Goal: Task Accomplishment & Management: Manage account settings

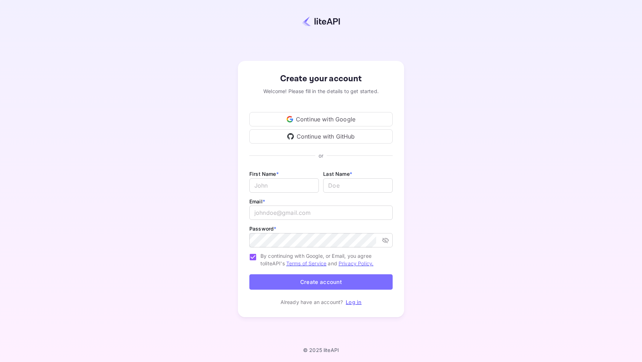
click at [332, 122] on div "Continue with Google" at bounding box center [320, 119] width 143 height 14
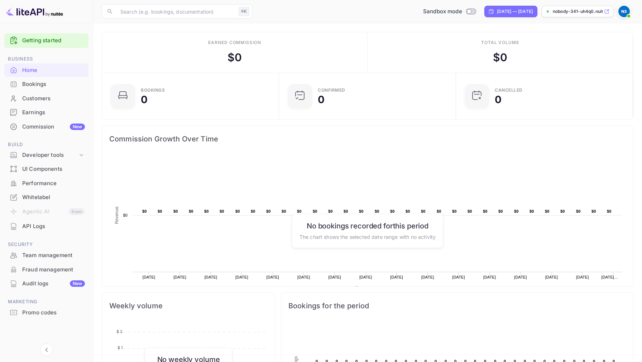
scroll to position [0, 0]
click at [63, 43] on link "Getting started" at bounding box center [53, 41] width 63 height 8
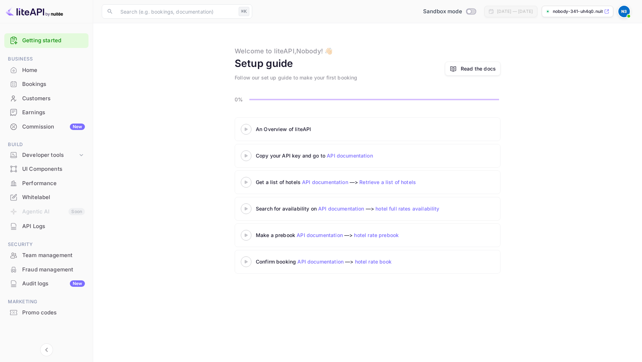
click at [361, 182] on link "Retrieve a list of hotels" at bounding box center [387, 182] width 57 height 6
click at [495, 53] on div "Welcome to liteAPI, Nobody ! 👋🏻 Setup guide Follow our set up guide to make you…" at bounding box center [368, 63] width 266 height 35
click at [37, 73] on div "Home" at bounding box center [53, 70] width 63 height 8
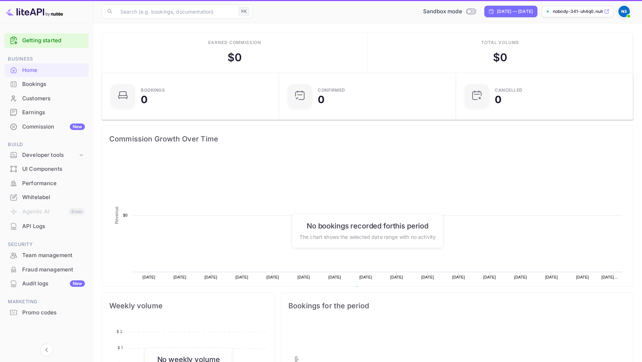
scroll to position [0, 0]
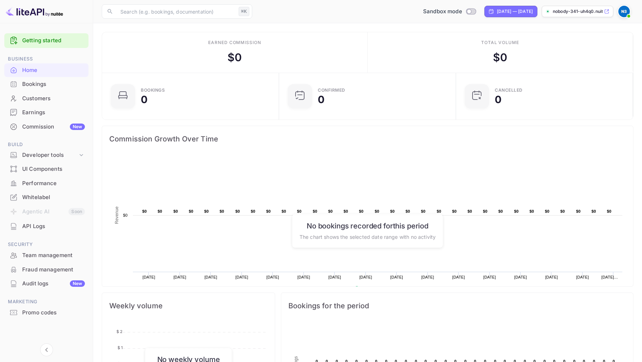
click at [46, 198] on div "Whitelabel" at bounding box center [53, 198] width 63 height 8
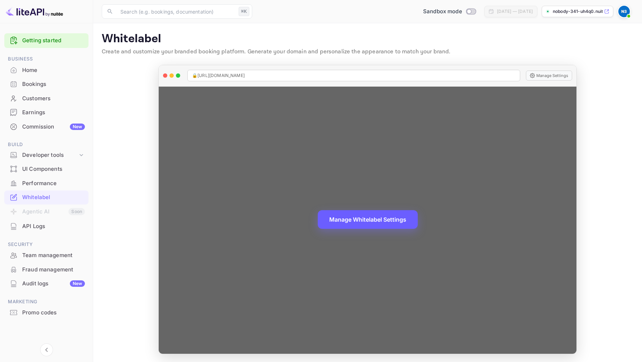
click at [384, 217] on button "Manage Whitelabel Settings" at bounding box center [368, 219] width 100 height 19
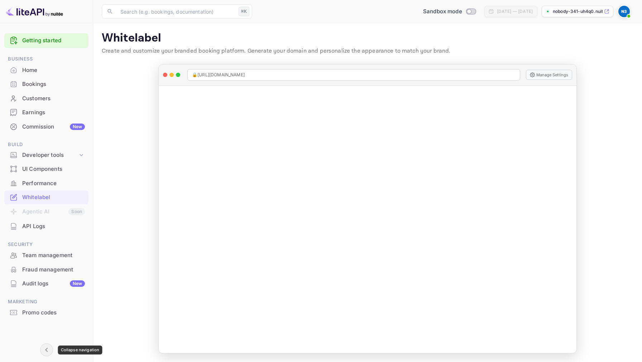
click at [49, 350] on icon "Collapse navigation" at bounding box center [46, 350] width 9 height 9
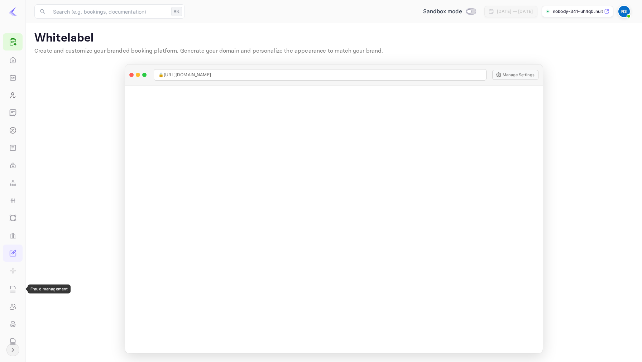
scroll to position [46, 0]
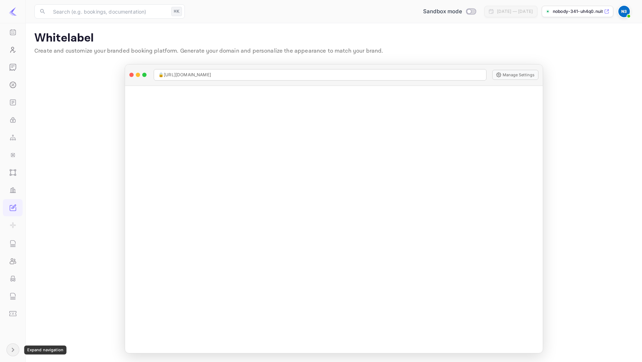
click at [15, 347] on icon "Expand navigation" at bounding box center [13, 350] width 9 height 9
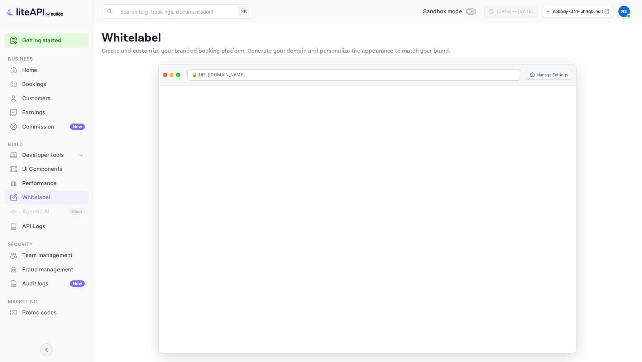
scroll to position [0, 0]
click at [605, 15] on div "nobody-341-uh4q0.nuite..." at bounding box center [578, 11] width 72 height 11
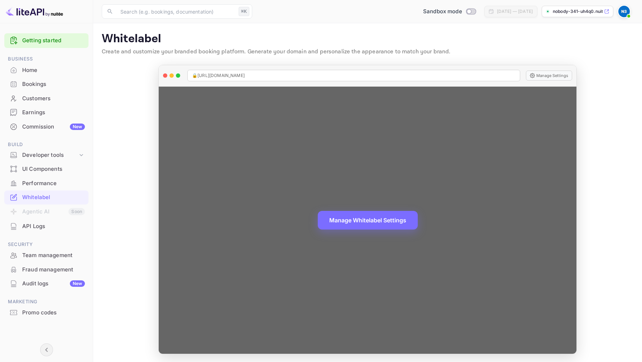
click at [245, 75] on span "🔒 [URL][DOMAIN_NAME]" at bounding box center [218, 75] width 53 height 6
click at [290, 76] on div "🔒 [URL][DOMAIN_NAME]" at bounding box center [353, 75] width 333 height 11
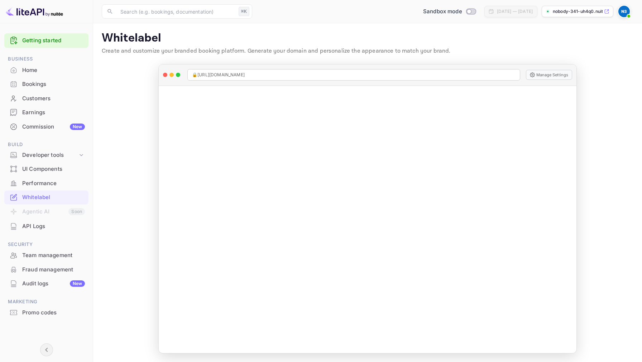
click at [119, 183] on main "Signing in with google... Whitelabel Create and customize your branded booking …" at bounding box center [367, 193] width 549 height 340
click at [78, 151] on div "Developer tools" at bounding box center [46, 155] width 84 height 13
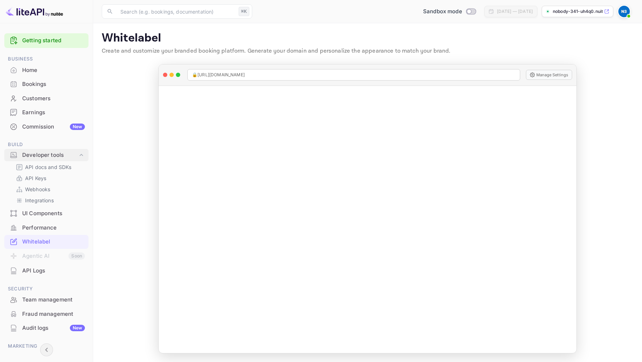
click at [79, 156] on icon at bounding box center [81, 155] width 7 height 7
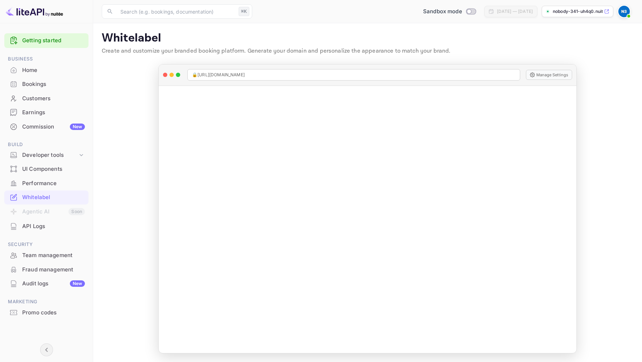
click at [70, 131] on div "Commission New" at bounding box center [53, 127] width 63 height 8
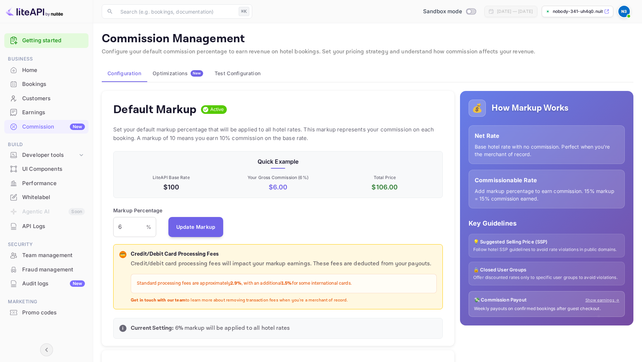
scroll to position [127, 330]
click at [124, 229] on input "6" at bounding box center [129, 227] width 33 height 20
type input "10"
click at [243, 206] on div "Default Markup Active Set your default markup percentage that will be applied t…" at bounding box center [278, 219] width 353 height 256
click at [199, 73] on span "New" at bounding box center [197, 73] width 13 height 5
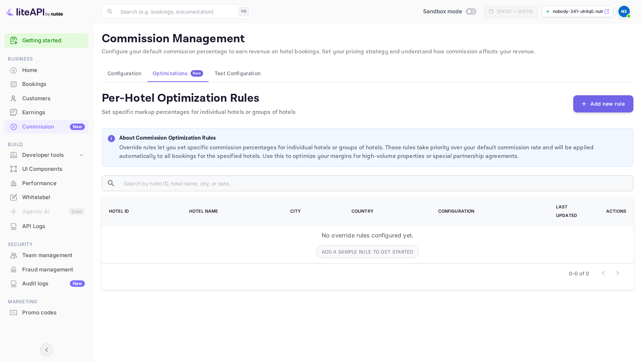
click at [128, 74] on button "Configuration" at bounding box center [124, 73] width 45 height 17
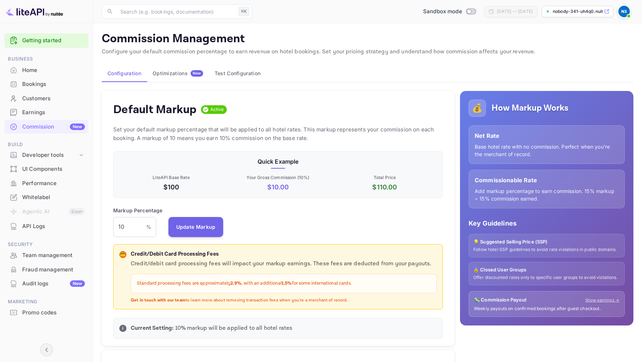
click at [280, 188] on p "$ 10.00" at bounding box center [278, 187] width 104 height 10
click at [281, 196] on div "Quick Example LiteAPI Base Rate $100 Your Gross Commission ( 10 %) $ 10.00 Tota…" at bounding box center [278, 174] width 330 height 47
click at [462, 10] on input "Switch to Production mode" at bounding box center [469, 11] width 14 height 5
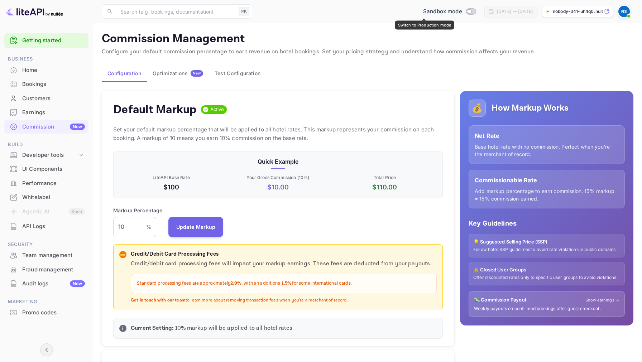
checkbox input "false"
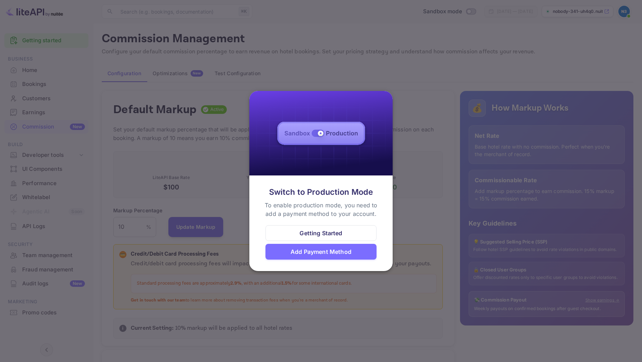
click at [351, 231] on div "Getting Started" at bounding box center [321, 233] width 111 height 16
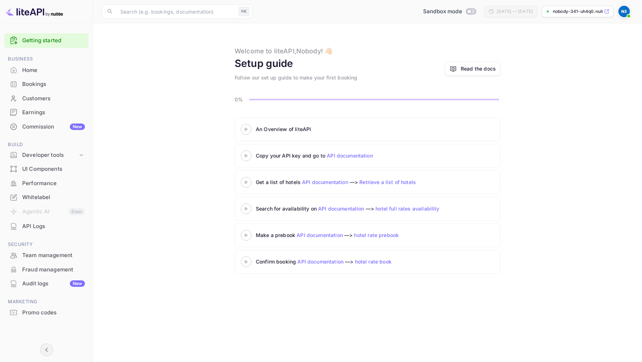
click at [52, 86] on div "Bookings" at bounding box center [53, 84] width 63 height 8
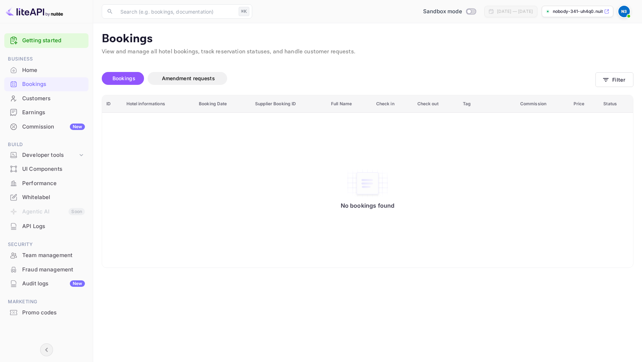
click at [434, 35] on p "Bookings" at bounding box center [368, 39] width 532 height 14
